Goal: Book appointment/travel/reservation

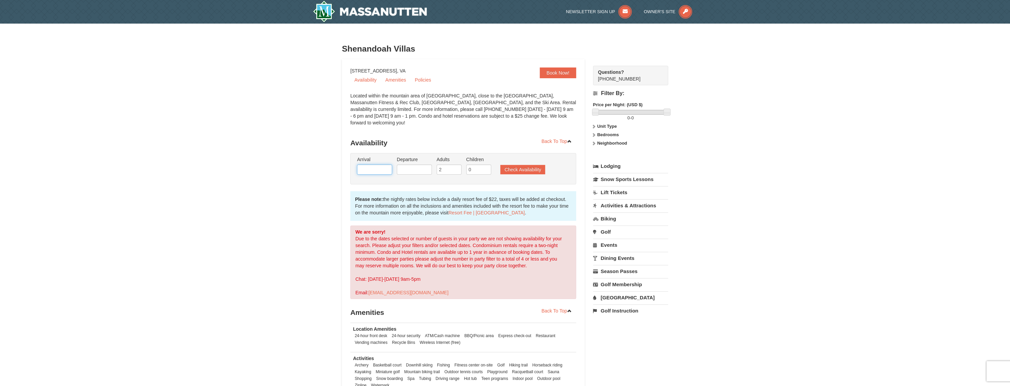
click at [370, 165] on input "text" at bounding box center [374, 170] width 35 height 10
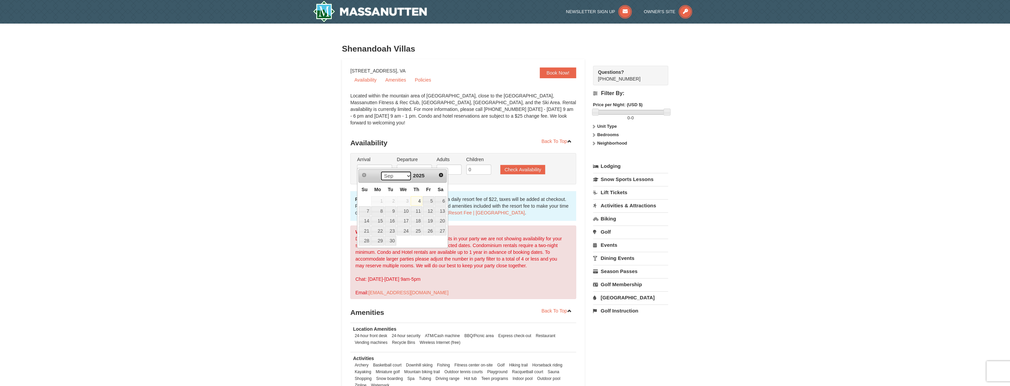
click at [407, 176] on select "Sep Oct Nov Dec" at bounding box center [395, 176] width 31 height 10
click at [406, 241] on link "26" at bounding box center [403, 240] width 13 height 9
type input "[DATE]"
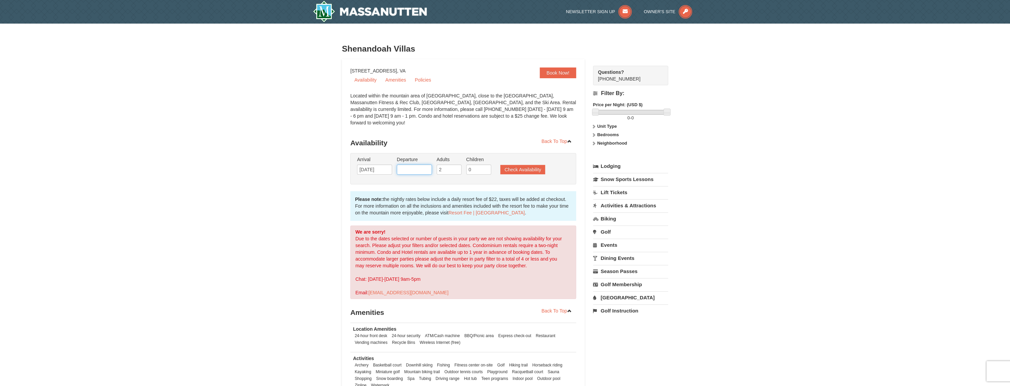
click at [413, 165] on input "text" at bounding box center [414, 170] width 35 height 10
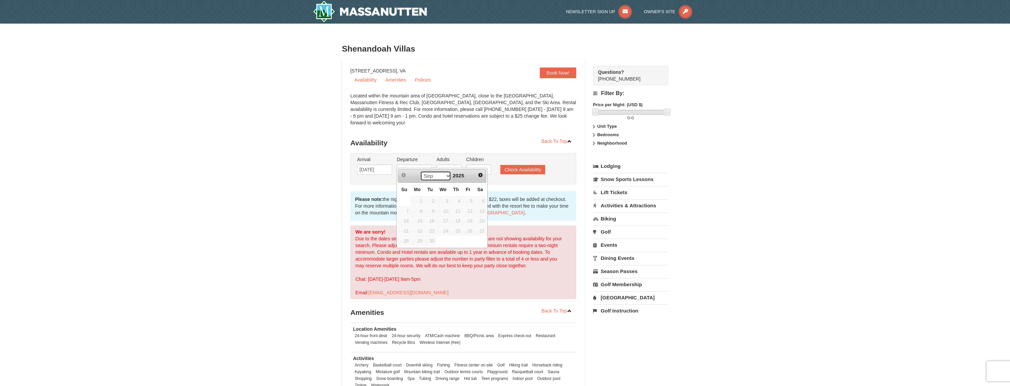
click at [446, 174] on select "Sep Oct Nov Dec" at bounding box center [435, 176] width 31 height 10
click at [402, 248] on link "30" at bounding box center [404, 250] width 12 height 9
type input "[DATE]"
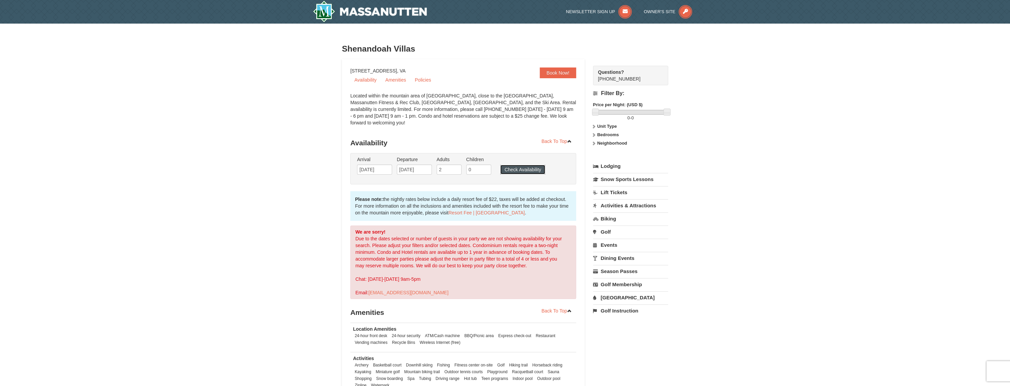
click at [516, 165] on button "Check Availability" at bounding box center [522, 169] width 45 height 9
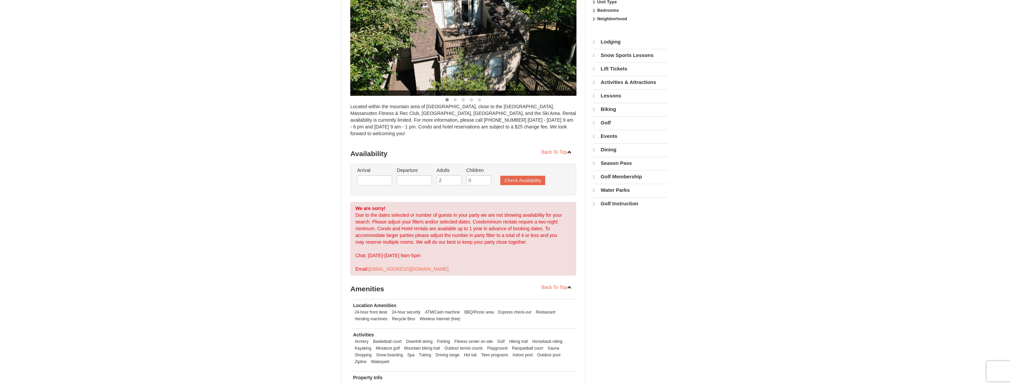
select select "9"
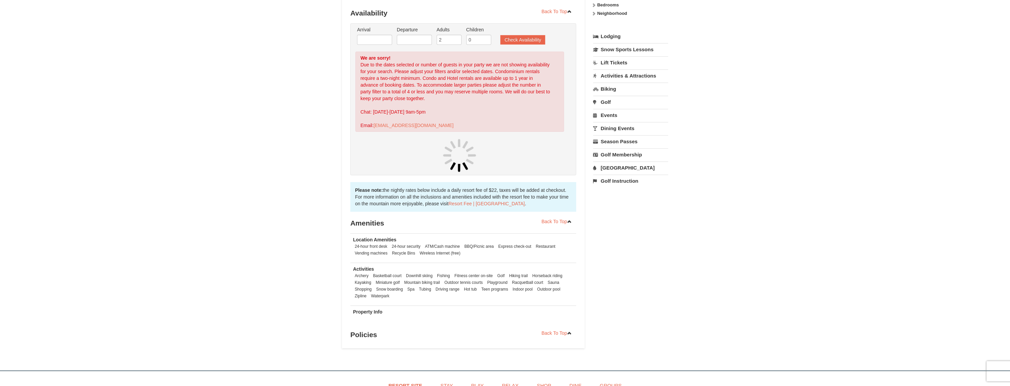
scroll to position [129, 0]
